Goal: Navigation & Orientation: Understand site structure

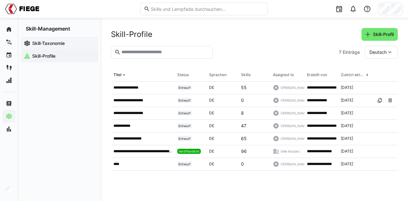
click at [0, 0] on app-navigation-label "Skill-Taxonomie" at bounding box center [0, 0] width 0 height 0
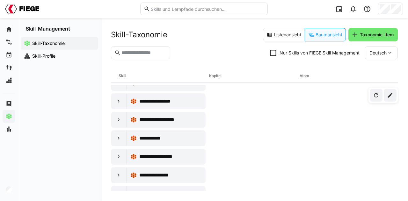
scroll to position [64, 0]
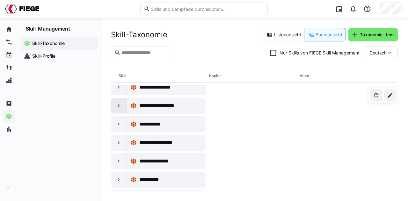
click at [118, 104] on eds-icon at bounding box center [119, 106] width 6 height 6
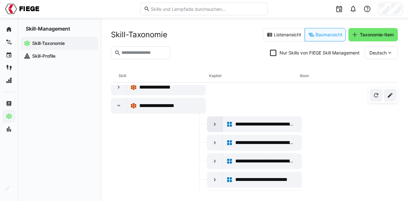
click at [213, 124] on eds-icon at bounding box center [215, 124] width 6 height 6
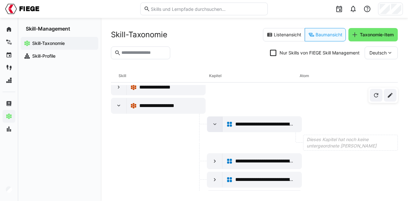
click at [213, 124] on eds-icon at bounding box center [215, 124] width 6 height 6
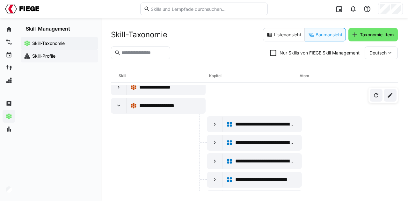
click at [0, 0] on app-navigation-label "Skill-Profile" at bounding box center [0, 0] width 0 height 0
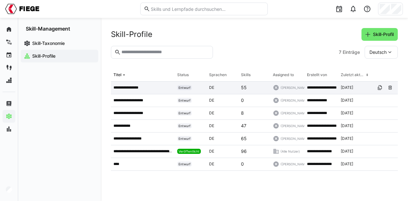
click at [127, 89] on p "**********" at bounding box center [128, 87] width 30 height 5
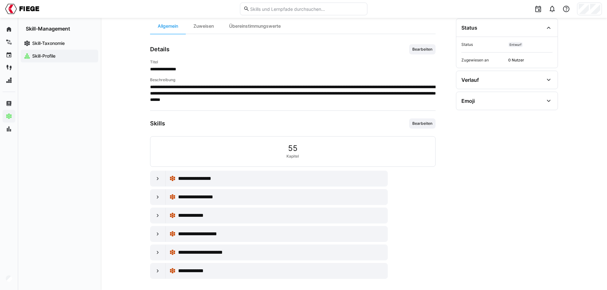
scroll to position [6, 0]
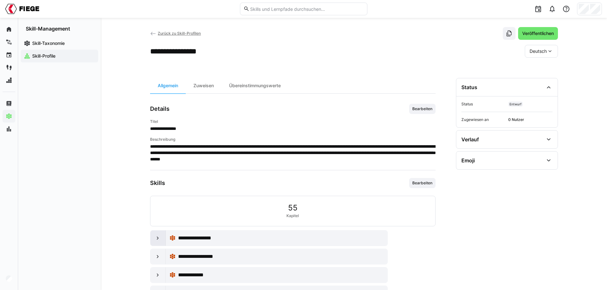
click at [157, 201] on eds-icon at bounding box center [158, 238] width 6 height 6
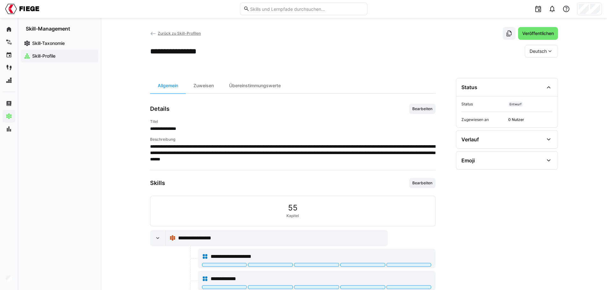
click at [0, 0] on app-navigation-label "Skill-Management" at bounding box center [0, 0] width 0 height 0
click at [0, 0] on app-navigation-label "Skill-Taxonomie" at bounding box center [0, 0] width 0 height 0
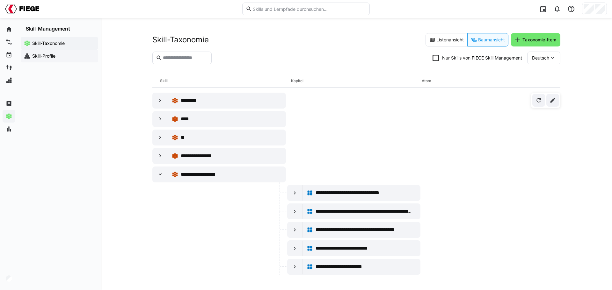
click at [0, 0] on app-navigation-label "Skill-Profile" at bounding box center [0, 0] width 0 height 0
